Goal: Information Seeking & Learning: Learn about a topic

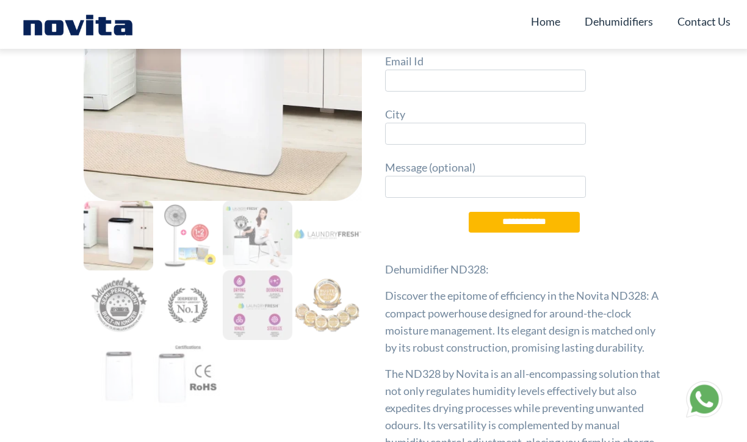
scroll to position [74, 0]
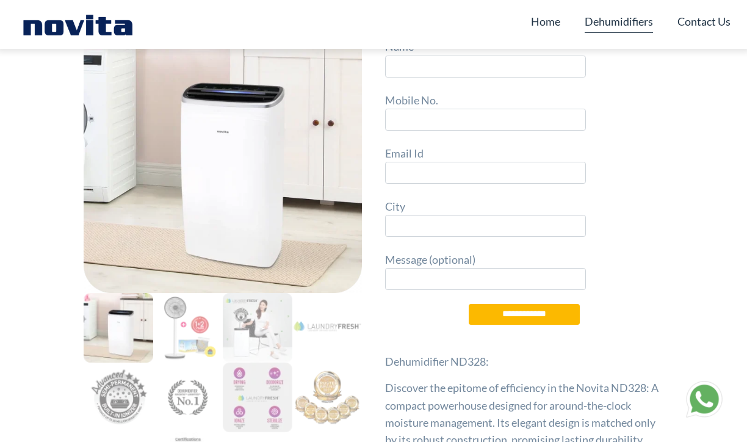
click at [616, 22] on link "Dehumidifiers" at bounding box center [619, 21] width 68 height 23
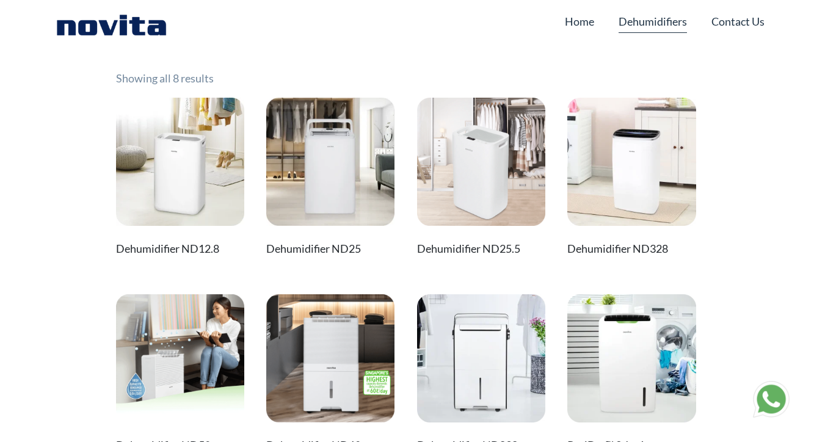
click at [185, 184] on img at bounding box center [180, 162] width 128 height 128
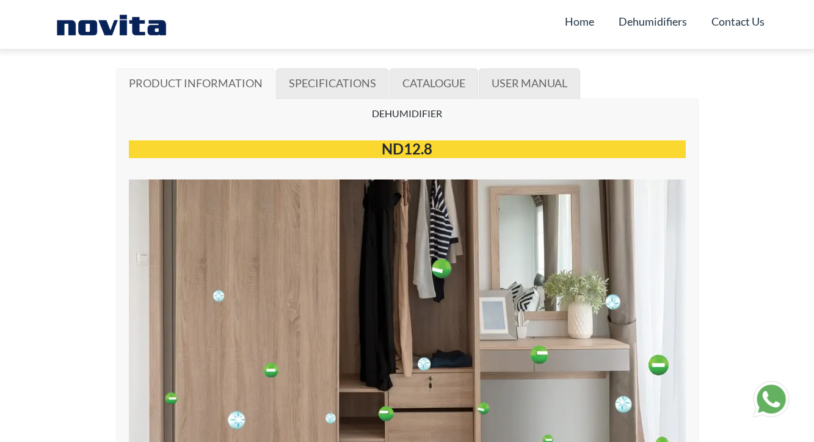
scroll to position [692, 0]
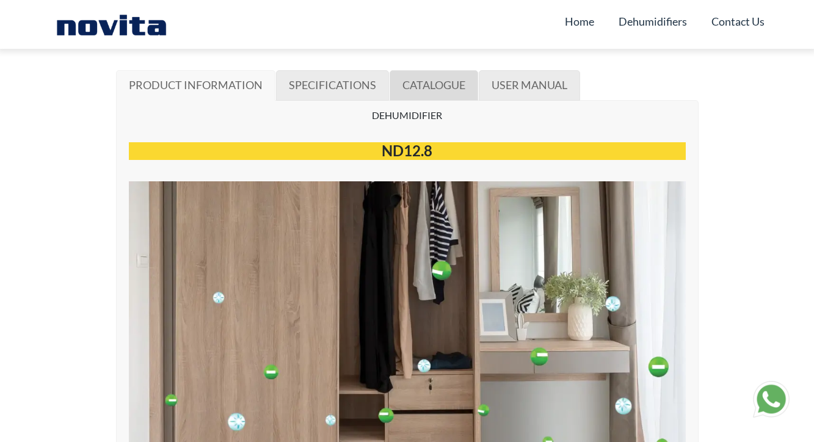
click at [410, 82] on span "CATALOGUE" at bounding box center [433, 84] width 63 height 13
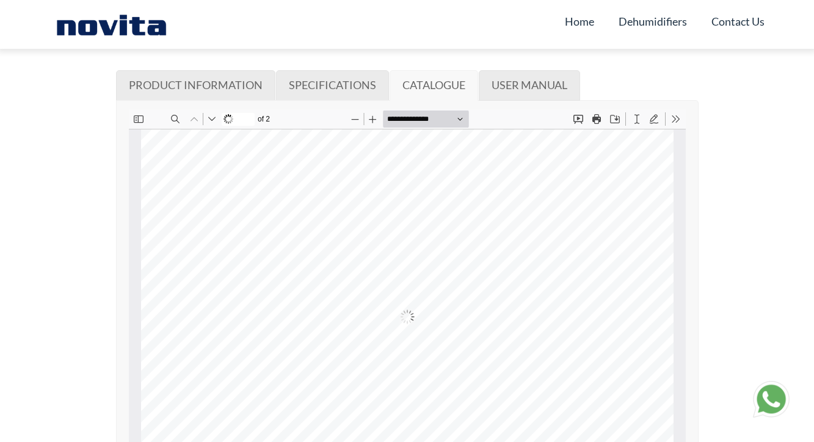
scroll to position [114, 0]
